Goal: Transaction & Acquisition: Register for event/course

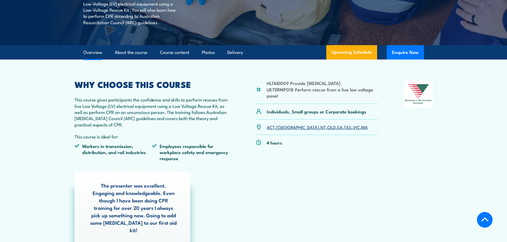
scroll to position [133, 0]
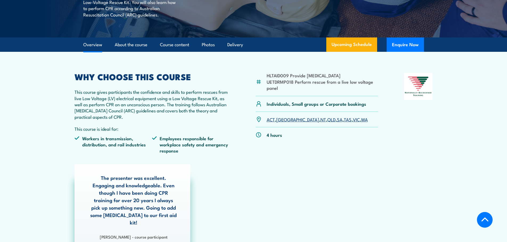
click at [249, 105] on link "NSW" at bounding box center [297, 119] width 43 height 6
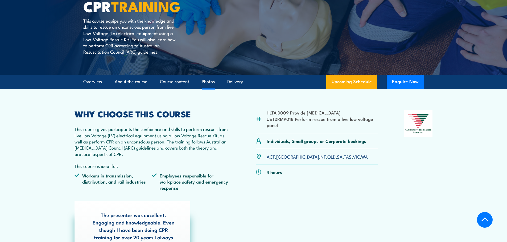
scroll to position [80, 0]
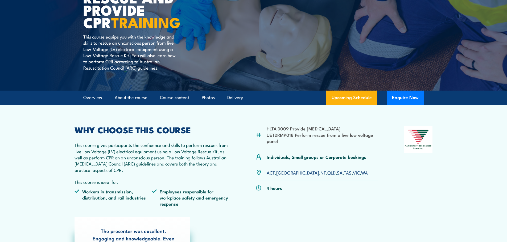
click at [283, 172] on link "NSW" at bounding box center [297, 173] width 43 height 6
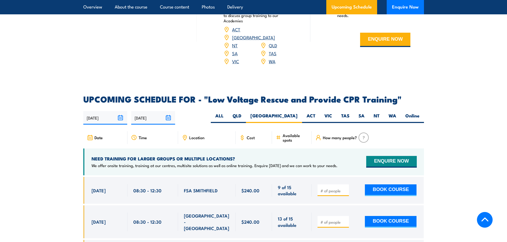
scroll to position [895, 0]
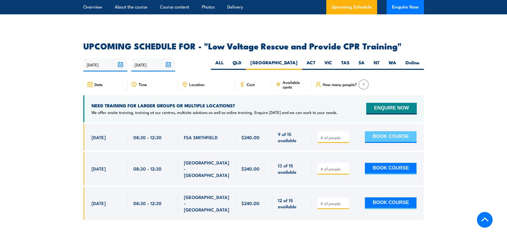
click at [381, 131] on button "BOOK COURSE" at bounding box center [391, 137] width 52 height 12
click at [331, 135] on input "number" at bounding box center [333, 137] width 27 height 5
type input "1"
click at [378, 131] on button "BOOK COURSE" at bounding box center [391, 137] width 52 height 12
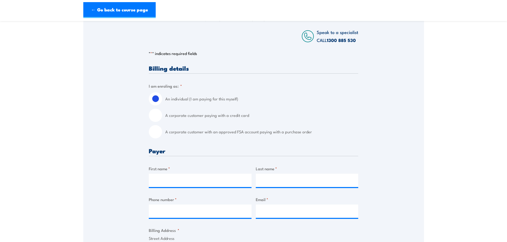
scroll to position [80, 0]
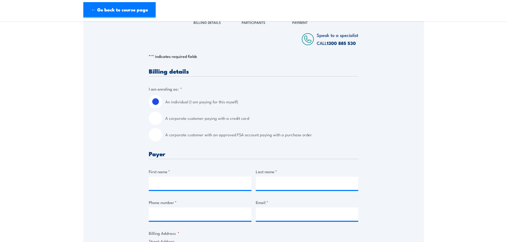
click at [243, 137] on label "A corporate customer with an approved FSA account paying with a purchase order" at bounding box center [261, 134] width 193 height 13
click at [162, 137] on input "A corporate customer with an approved FSA account paying with a purchase order" at bounding box center [155, 134] width 13 height 13
radio input "true"
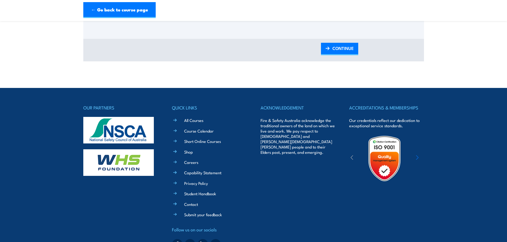
scroll to position [691, 0]
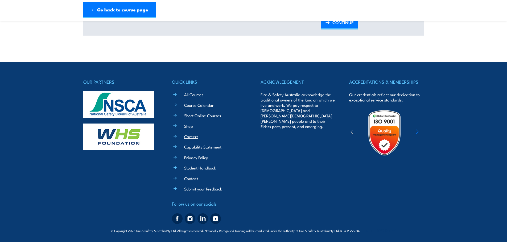
click at [194, 136] on link "Careers" at bounding box center [191, 137] width 14 height 6
